Goal: Task Accomplishment & Management: Use online tool/utility

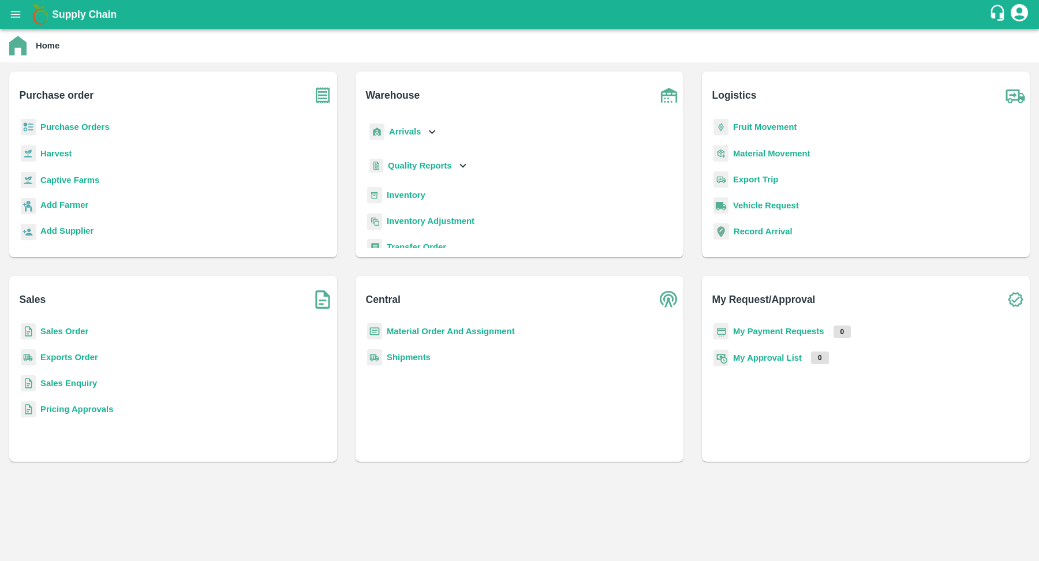
click at [81, 131] on b "Purchase Orders" at bounding box center [74, 126] width 69 height 9
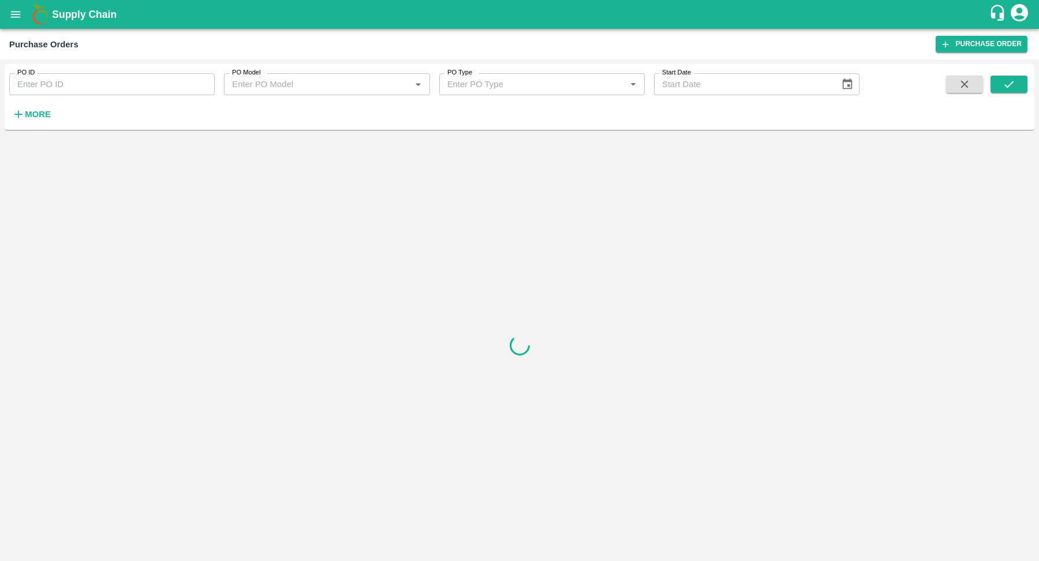
click at [48, 110] on strong "More" at bounding box center [38, 114] width 26 height 9
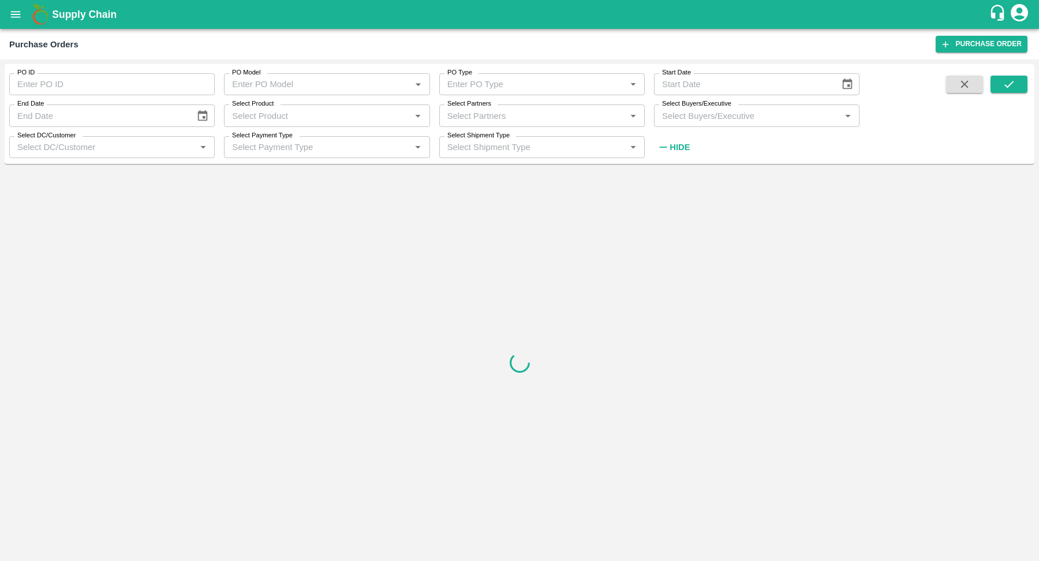
click at [315, 111] on input "Select Product" at bounding box center [318, 115] width 180 height 15
type input "Banana"
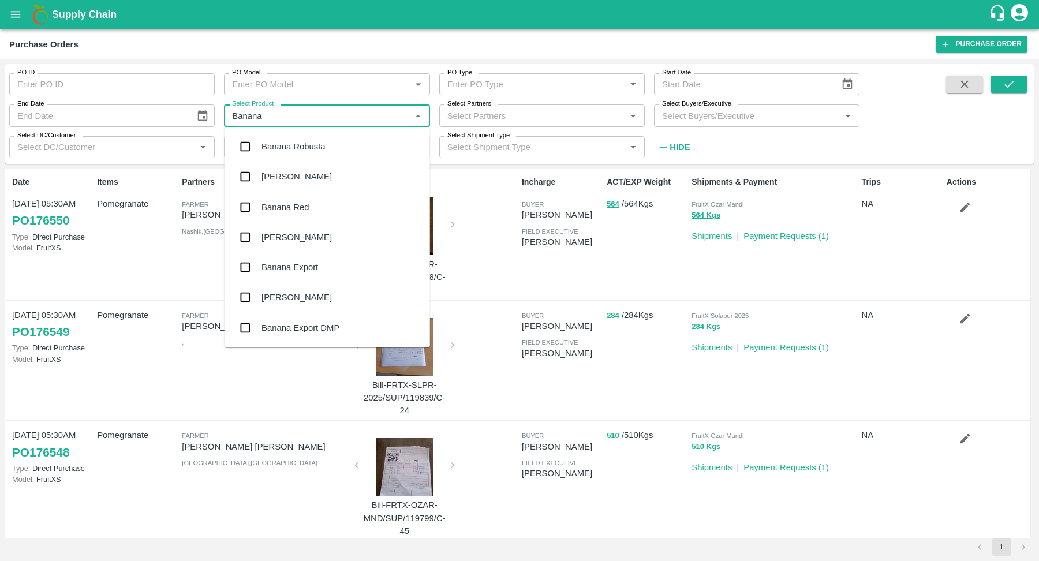
click at [314, 261] on div "Banana Export" at bounding box center [290, 267] width 57 height 13
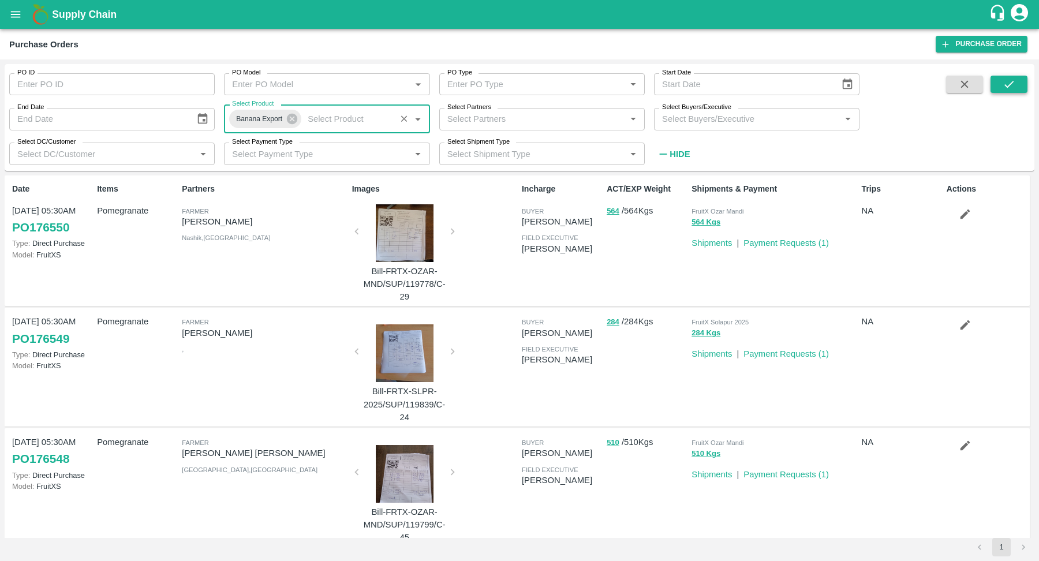
click at [1013, 86] on icon "submit" at bounding box center [1009, 84] width 13 height 13
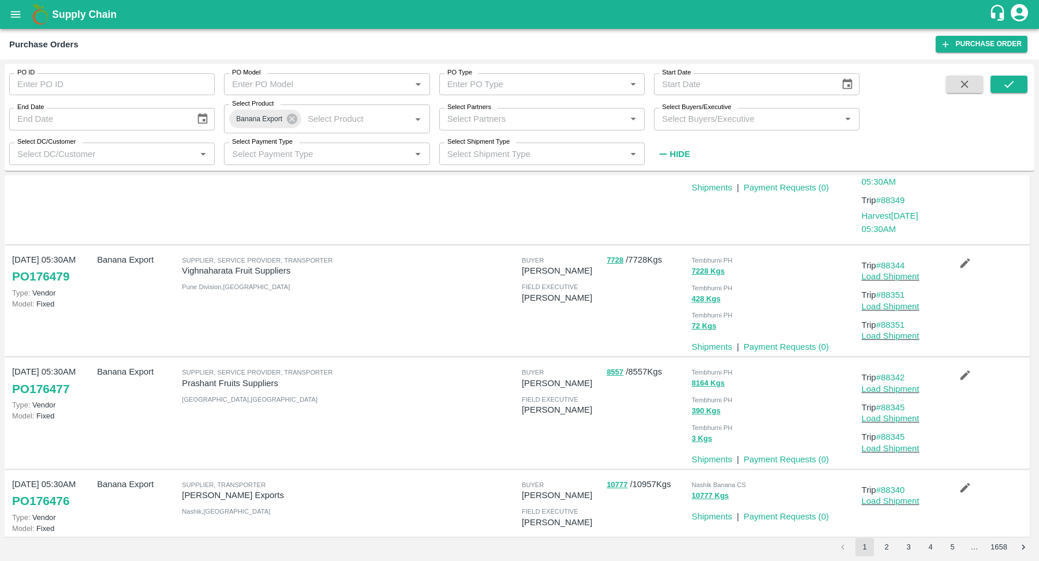
scroll to position [205, 0]
click at [959, 367] on icon "button" at bounding box center [965, 373] width 13 height 13
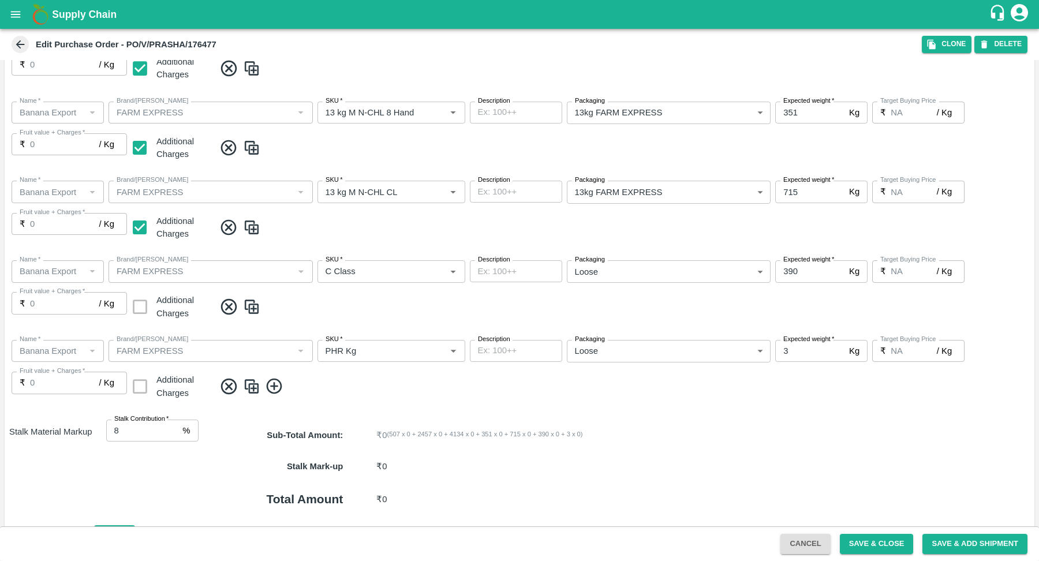
scroll to position [472, 0]
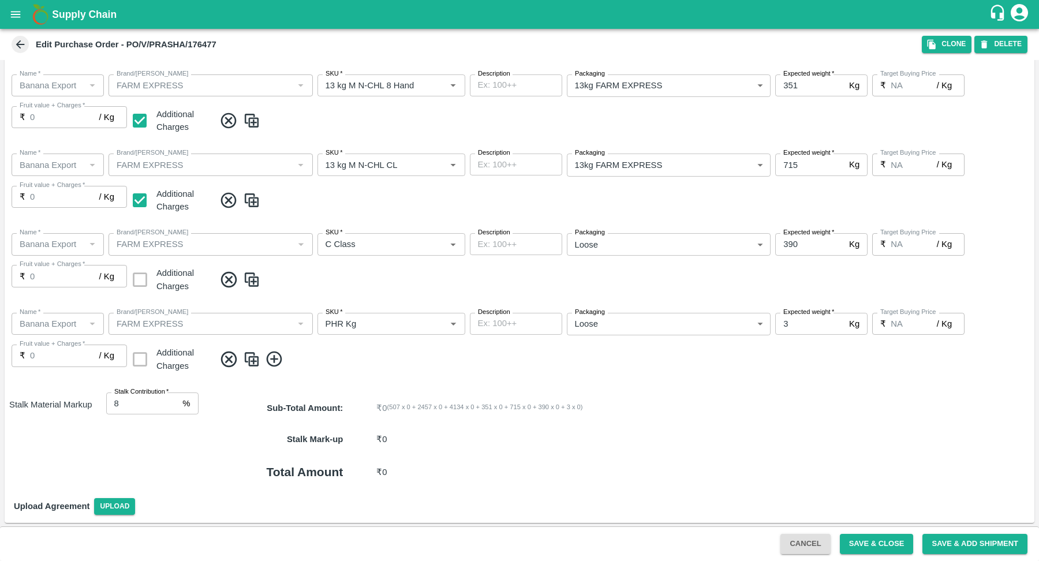
click at [255, 453] on div "Stalk Mark-up ₹ 0" at bounding box center [617, 439] width 836 height 31
click at [799, 540] on button "Cancel" at bounding box center [806, 544] width 50 height 20
